Goal: Information Seeking & Learning: Learn about a topic

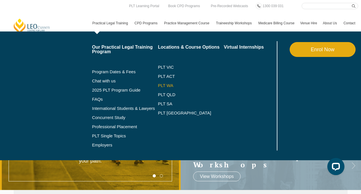
click at [162, 84] on link "PLT WA" at bounding box center [184, 85] width 52 height 5
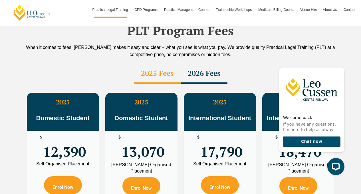
scroll to position [1020, 0]
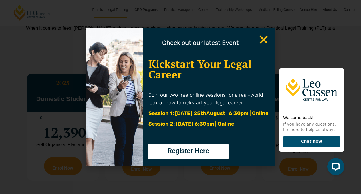
click at [263, 39] on use "Close" at bounding box center [263, 40] width 8 height 8
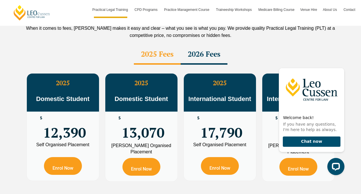
click at [196, 45] on div "2026 Fees" at bounding box center [204, 55] width 47 height 20
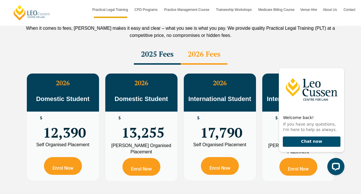
click at [152, 45] on div "2025 Fees" at bounding box center [157, 55] width 47 height 20
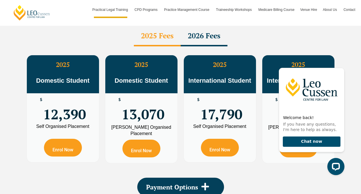
scroll to position [1043, 0]
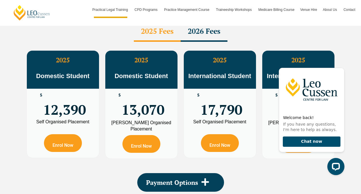
click at [198, 27] on div "2026 Fees" at bounding box center [204, 32] width 47 height 20
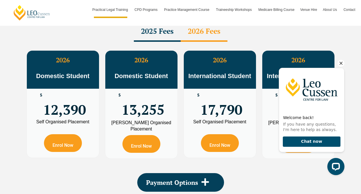
click at [341, 65] on icon "Hide greeting" at bounding box center [341, 63] width 7 height 7
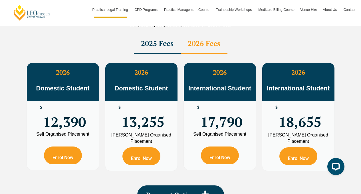
scroll to position [1029, 0]
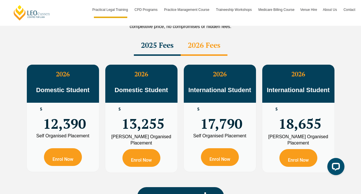
click at [204, 36] on div "2026 Fees" at bounding box center [204, 46] width 47 height 20
click at [151, 36] on div "2025 Fees" at bounding box center [157, 46] width 47 height 20
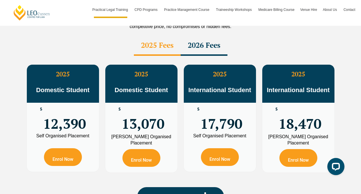
click at [187, 36] on div "2026 Fees" at bounding box center [204, 46] width 47 height 20
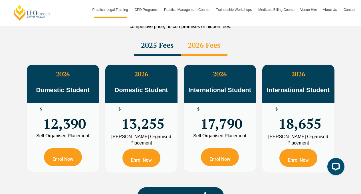
click at [137, 36] on div "2025 Fees" at bounding box center [157, 46] width 47 height 20
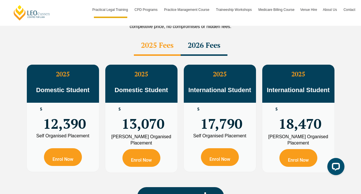
click at [193, 36] on div "2026 Fees" at bounding box center [204, 46] width 47 height 20
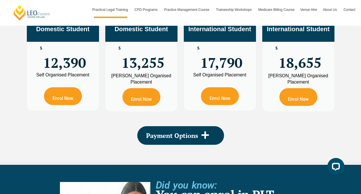
scroll to position [1096, 0]
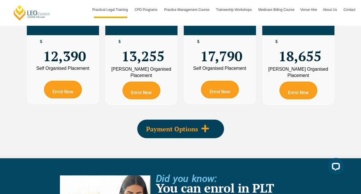
click at [190, 126] on span "Payment Options" at bounding box center [172, 129] width 52 height 6
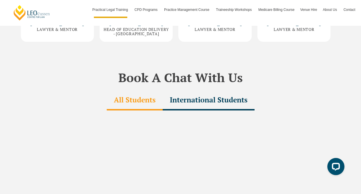
scroll to position [1787, 0]
click at [215, 90] on div "International Students" at bounding box center [209, 100] width 92 height 20
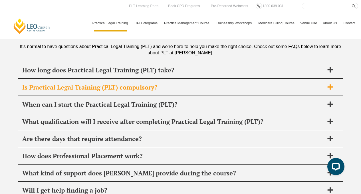
scroll to position [2831, 0]
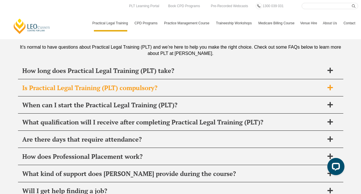
click at [210, 79] on div "Is Practical Legal Training (PLT) compulsory?" at bounding box center [180, 87] width 325 height 17
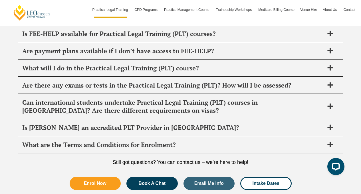
scroll to position [181, 0]
